Goal: Find specific page/section: Find specific page/section

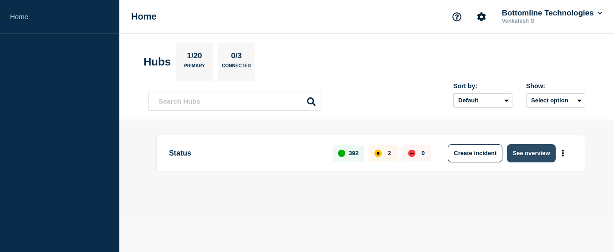
click at [533, 154] on button "See overview" at bounding box center [531, 153] width 48 height 18
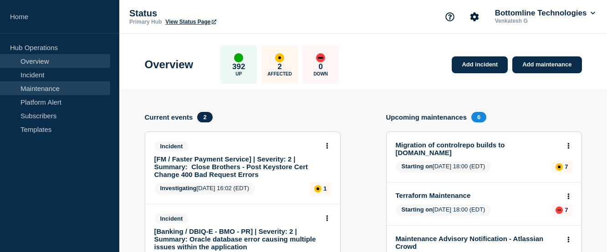
click at [43, 90] on link "Maintenance" at bounding box center [55, 88] width 110 height 14
